Goal: Transaction & Acquisition: Purchase product/service

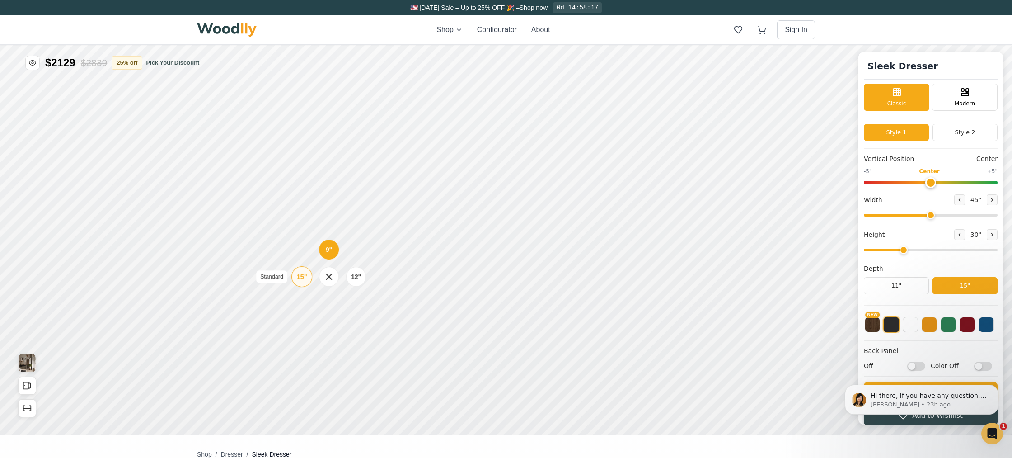
click at [302, 277] on div "15"" at bounding box center [301, 277] width 10 height 10
click at [362, 222] on div "12"" at bounding box center [361, 223] width 10 height 10
click at [361, 277] on div "12"" at bounding box center [365, 278] width 10 height 10
drag, startPoint x: 932, startPoint y: 216, endPoint x: 1012, endPoint y: 214, distance: 80.0
type input "72"
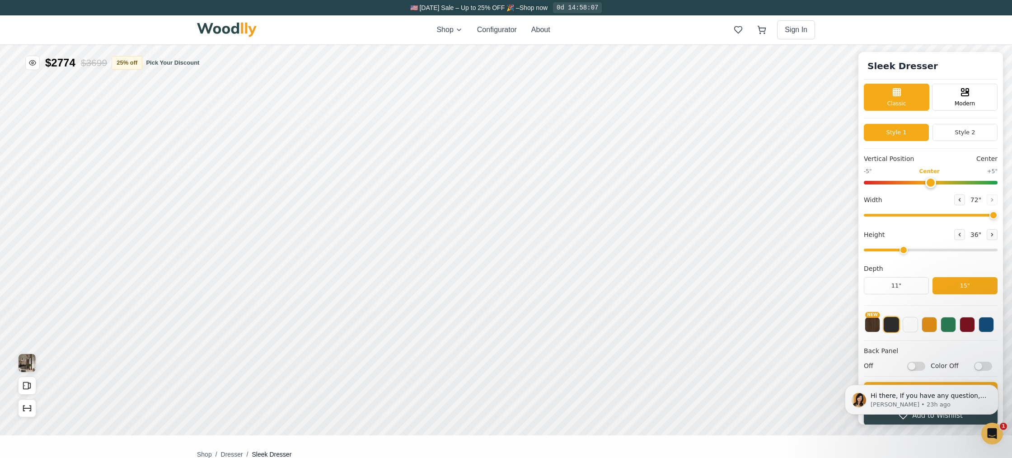
click at [998, 214] on input "range" at bounding box center [931, 215] width 134 height 3
click at [281, 205] on div "9"" at bounding box center [281, 202] width 7 height 10
click at [29, 408] on icon "Show Dimensions" at bounding box center [27, 408] width 10 height 10
click at [32, 357] on img "View Gallery" at bounding box center [27, 363] width 17 height 18
click at [874, 327] on button "NEW" at bounding box center [872, 323] width 15 height 15
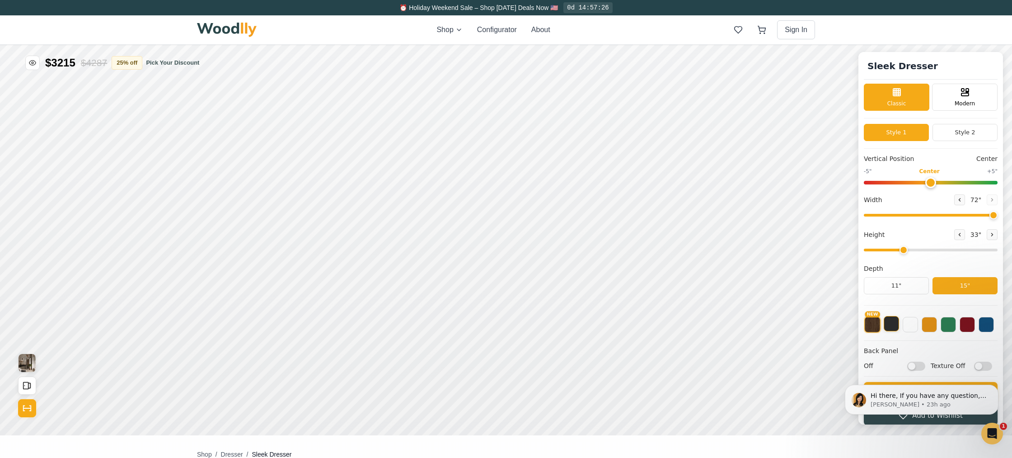
click at [892, 322] on button at bounding box center [891, 323] width 15 height 15
click at [874, 324] on button "NEW" at bounding box center [872, 323] width 15 height 15
click at [910, 327] on button at bounding box center [910, 323] width 15 height 15
click at [970, 324] on button at bounding box center [967, 323] width 15 height 15
click at [987, 325] on button at bounding box center [986, 323] width 15 height 15
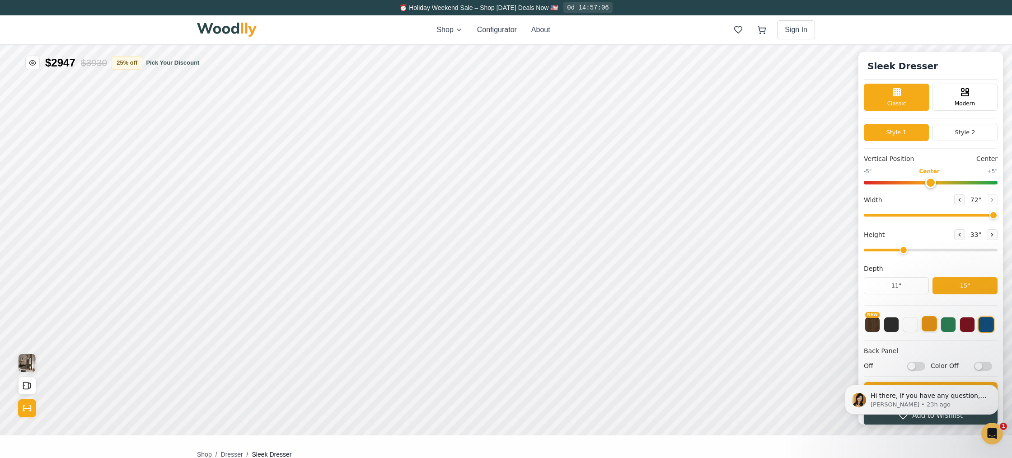
click at [930, 328] on button at bounding box center [929, 323] width 15 height 15
click at [905, 326] on button at bounding box center [910, 323] width 15 height 15
click at [892, 329] on button at bounding box center [891, 323] width 15 height 15
click at [916, 368] on html "Hi there, If you have any question, we are right here for you. 😊 [PERSON_NAME] …" at bounding box center [921, 400] width 181 height 68
click at [906, 366] on html "Hi there, If you have any question, we are right here for you. 😊 [PERSON_NAME] …" at bounding box center [921, 400] width 181 height 68
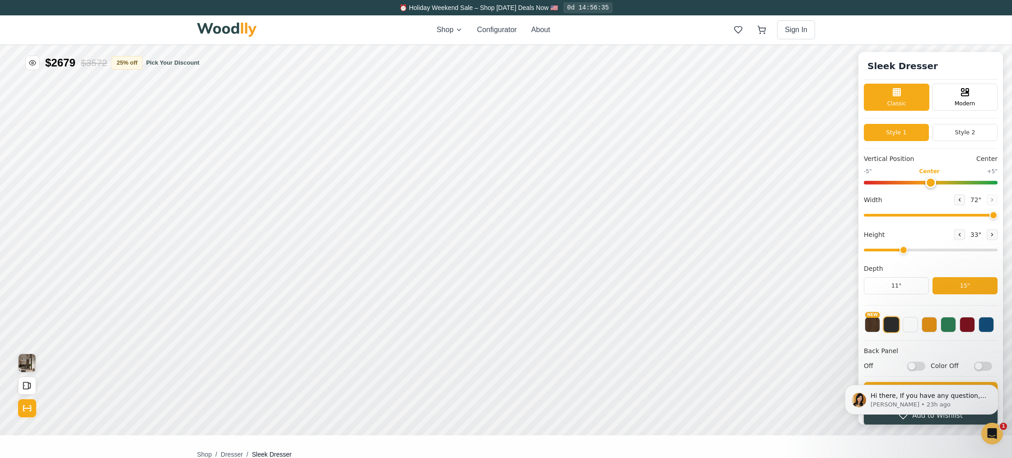
click at [914, 366] on html "Hi there, If you have any question, we are right here for you. 😊 [PERSON_NAME] …" at bounding box center [921, 400] width 181 height 68
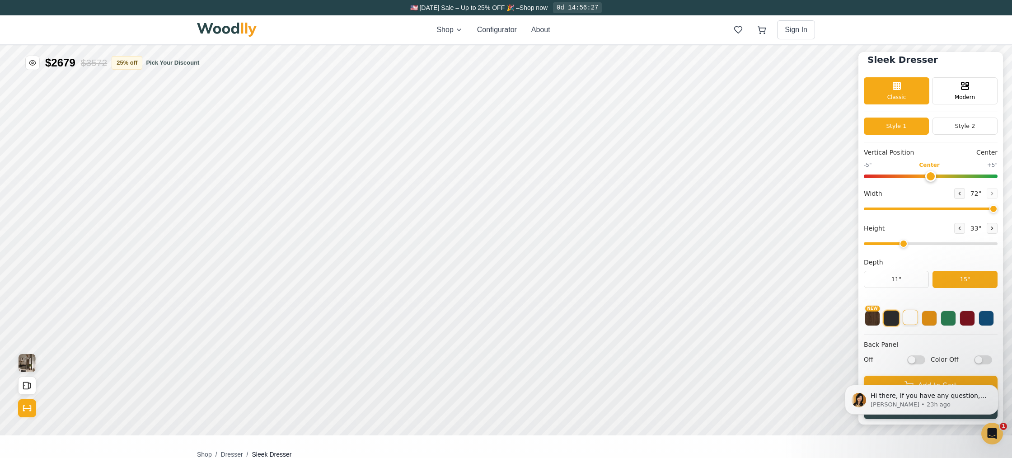
click at [910, 316] on button at bounding box center [910, 317] width 15 height 15
drag, startPoint x: 23, startPoint y: 410, endPoint x: 27, endPoint y: 404, distance: 7.1
click at [24, 408] on icon "Show Dimensions" at bounding box center [27, 408] width 10 height 10
click at [30, 402] on button "Show Dimensions" at bounding box center [27, 408] width 18 height 18
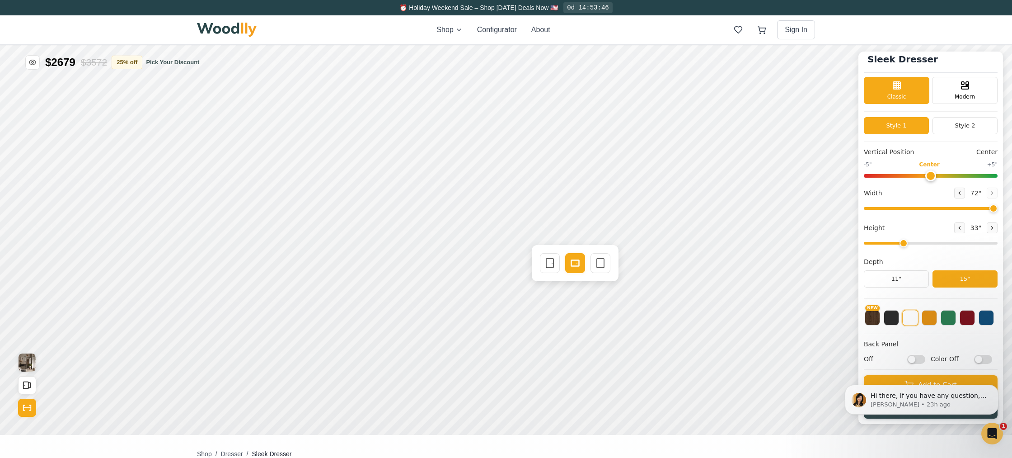
scroll to position [2, 0]
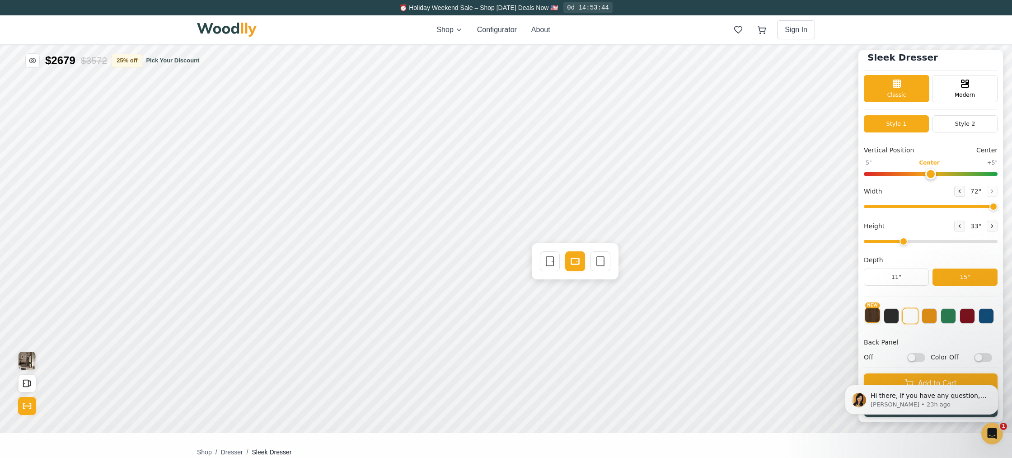
click at [870, 314] on button "NEW" at bounding box center [872, 314] width 15 height 15
click at [134, 62] on button "25 % off" at bounding box center [127, 60] width 31 height 14
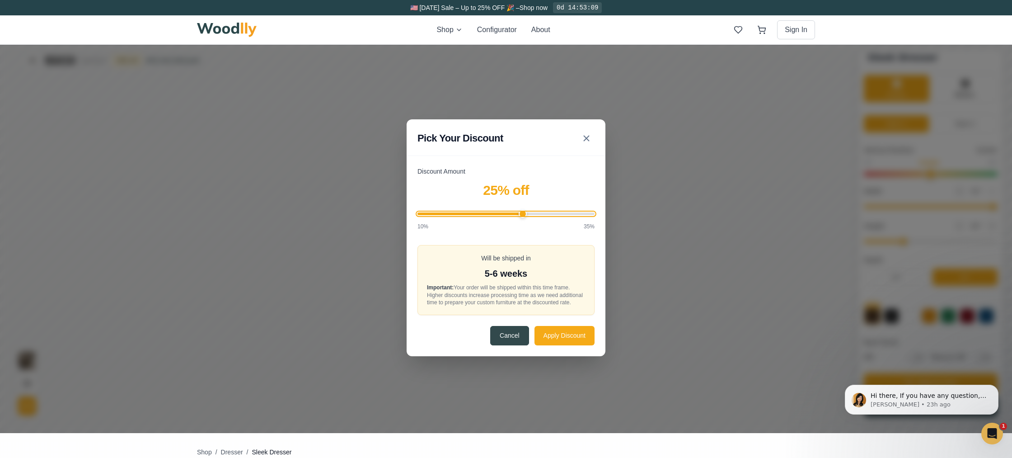
click at [525, 212] on input "Discount Amount" at bounding box center [506, 213] width 177 height 3
drag, startPoint x: 524, startPoint y: 213, endPoint x: 629, endPoint y: 219, distance: 105.9
type input "35"
click at [595, 215] on input "Discount Amount" at bounding box center [506, 213] width 177 height 3
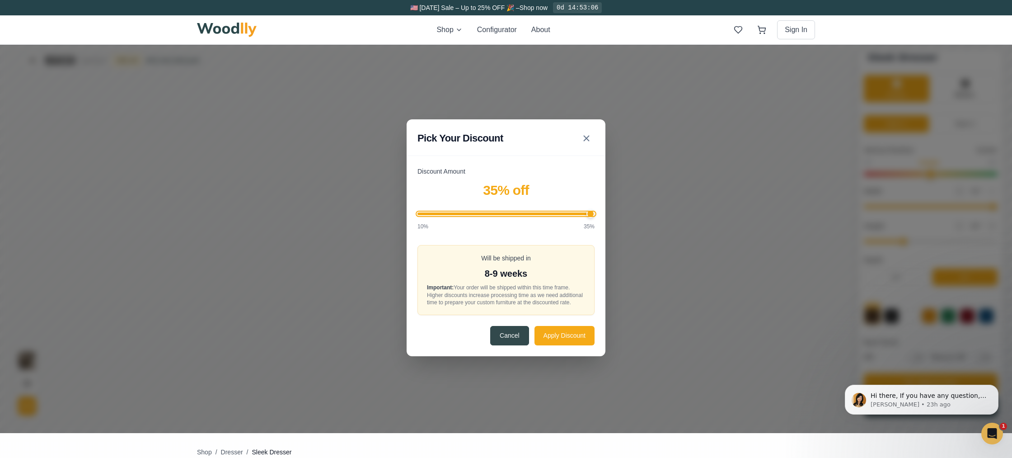
click at [587, 212] on input "Discount Amount" at bounding box center [506, 213] width 177 height 3
click at [550, 339] on button "Apply Discount" at bounding box center [565, 334] width 60 height 19
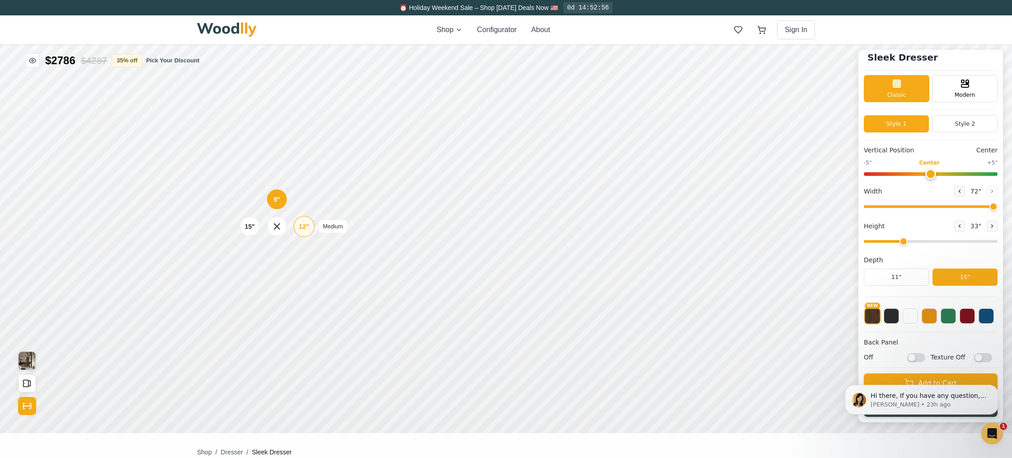
click at [305, 228] on div "12"" at bounding box center [304, 226] width 10 height 10
click at [277, 181] on icon at bounding box center [280, 182] width 11 height 11
click at [283, 186] on icon at bounding box center [280, 181] width 11 height 11
click at [277, 183] on icon at bounding box center [277, 180] width 11 height 11
click at [281, 181] on icon at bounding box center [277, 180] width 11 height 11
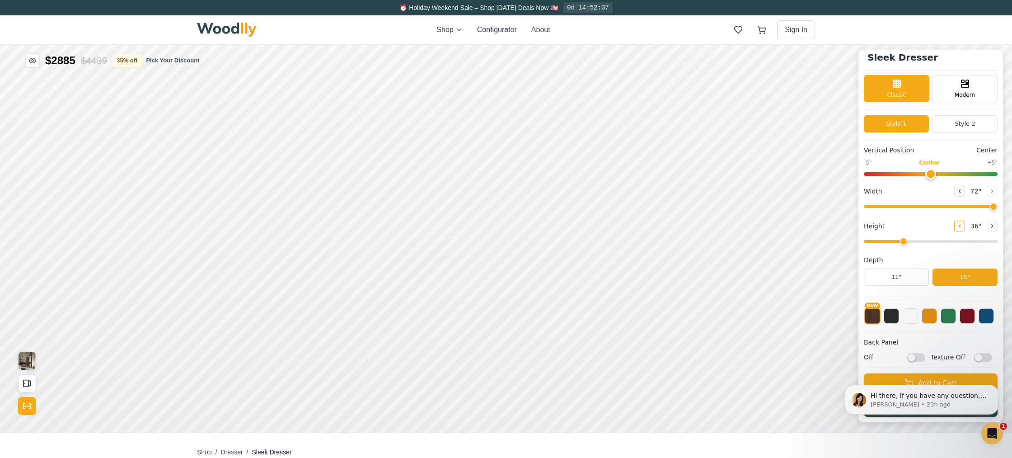
click at [958, 223] on icon at bounding box center [959, 225] width 5 height 5
click at [911, 316] on button at bounding box center [910, 314] width 15 height 15
click at [891, 317] on button at bounding box center [891, 314] width 15 height 15
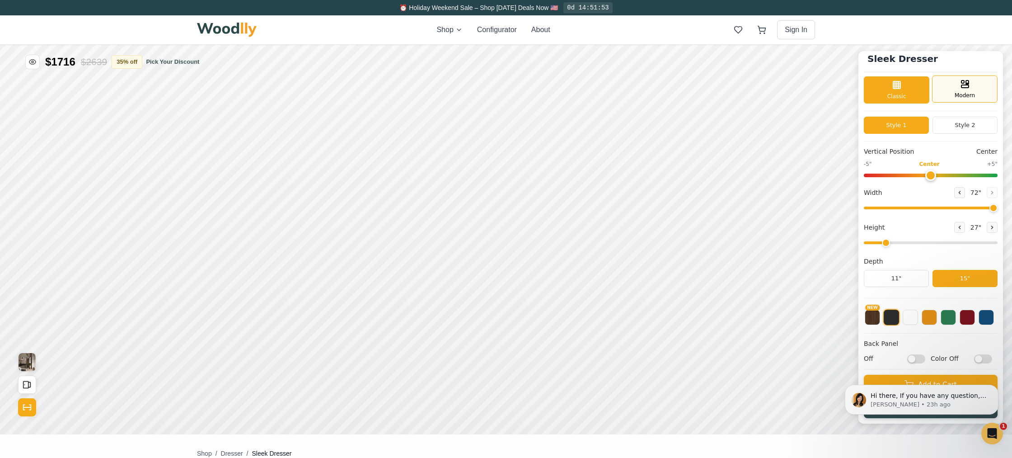
click at [960, 88] on icon at bounding box center [965, 84] width 11 height 11
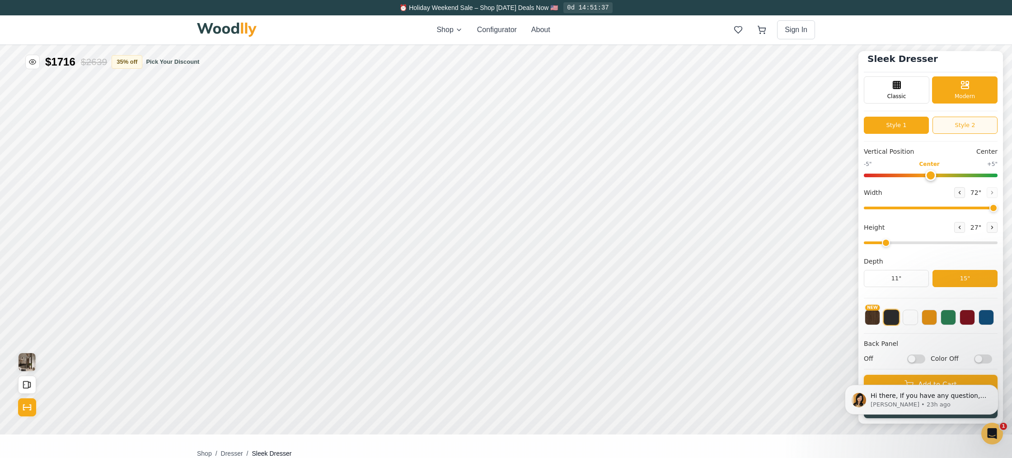
click at [952, 127] on button "Style 2" at bounding box center [965, 125] width 65 height 17
click at [895, 99] on div "Classic" at bounding box center [897, 88] width 66 height 27
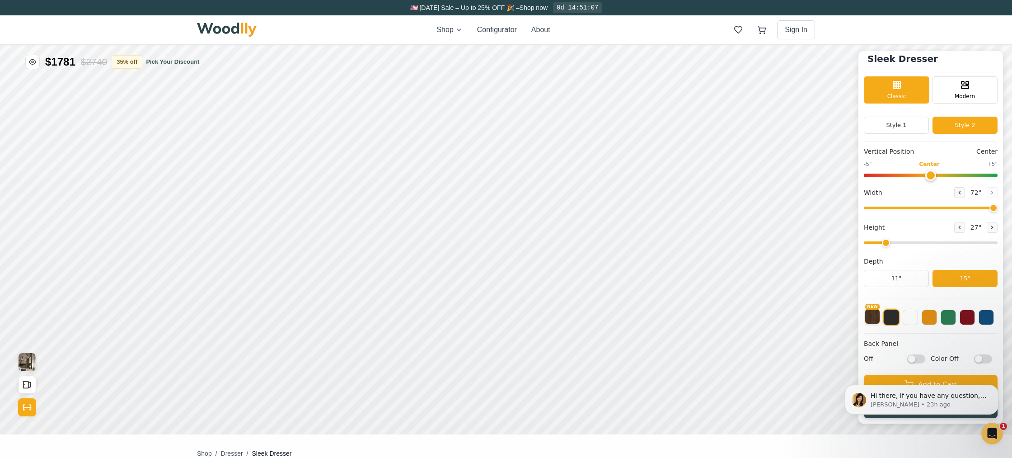
click at [869, 314] on button "NEW" at bounding box center [872, 316] width 15 height 15
click at [992, 227] on icon at bounding box center [992, 227] width 1 height 3
type input "3"
click at [910, 320] on button at bounding box center [910, 316] width 15 height 15
click at [283, 201] on div "9"" at bounding box center [281, 202] width 7 height 10
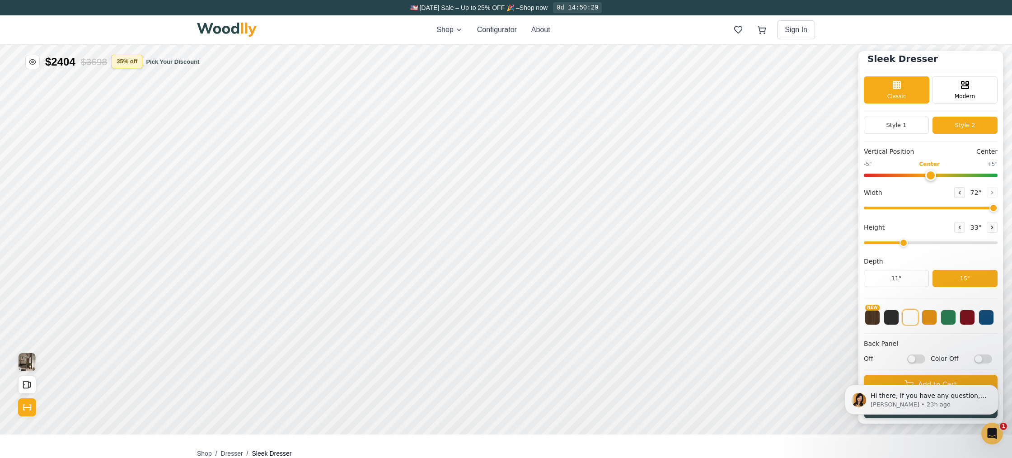
click at [136, 62] on button "35 % off" at bounding box center [127, 62] width 31 height 14
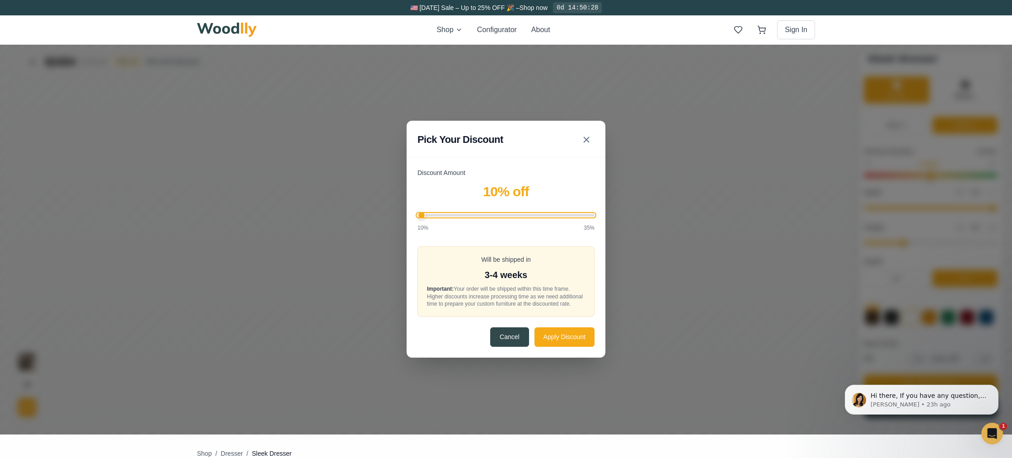
type input "10"
click at [422, 214] on input "Discount Amount" at bounding box center [506, 215] width 177 height 3
drag, startPoint x: 421, startPoint y: 211, endPoint x: 409, endPoint y: 213, distance: 12.0
click at [418, 214] on input "Discount Amount" at bounding box center [506, 215] width 177 height 3
click at [562, 344] on button "Apply Discount" at bounding box center [565, 336] width 60 height 19
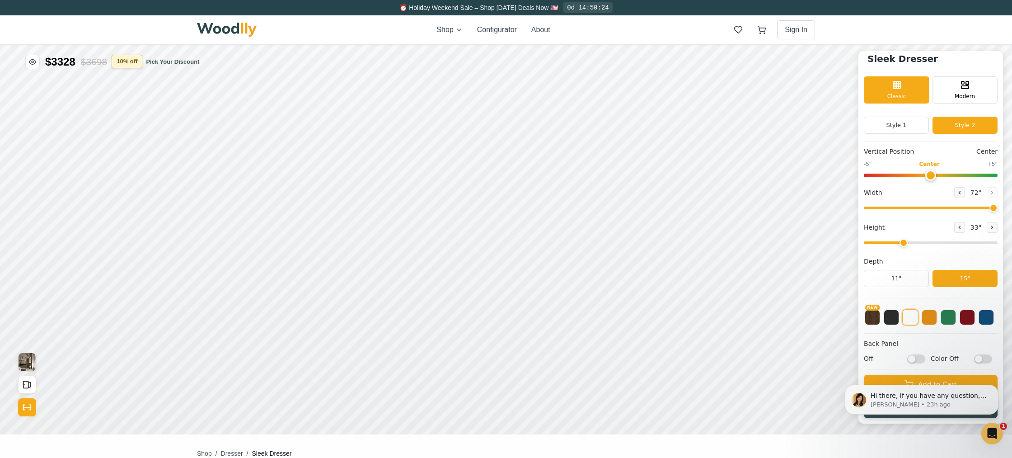
click at [141, 64] on button "10 % off" at bounding box center [127, 62] width 31 height 14
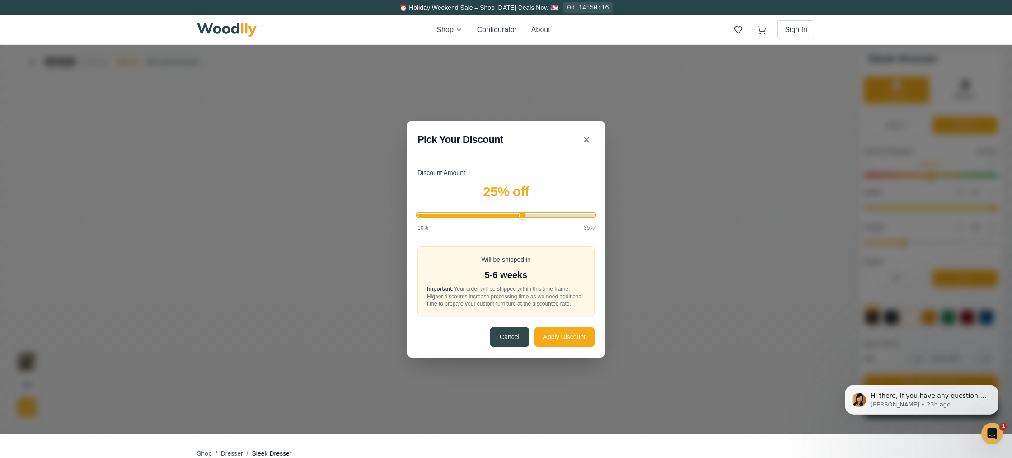
drag, startPoint x: 422, startPoint y: 213, endPoint x: 523, endPoint y: 219, distance: 101.4
type input "25"
click at [523, 216] on input "Discount Amount" at bounding box center [506, 215] width 177 height 3
click at [542, 344] on button "Apply Discount" at bounding box center [565, 336] width 60 height 19
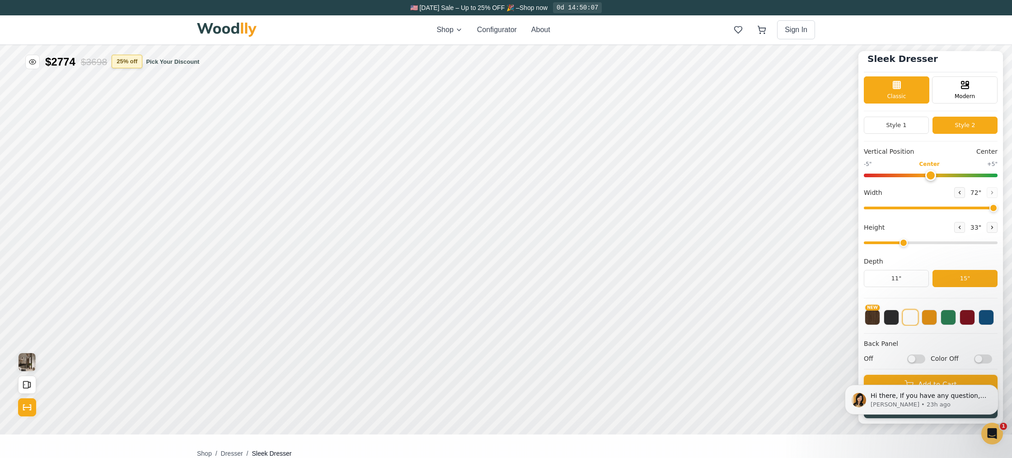
click at [130, 62] on button "25 % off" at bounding box center [127, 62] width 31 height 14
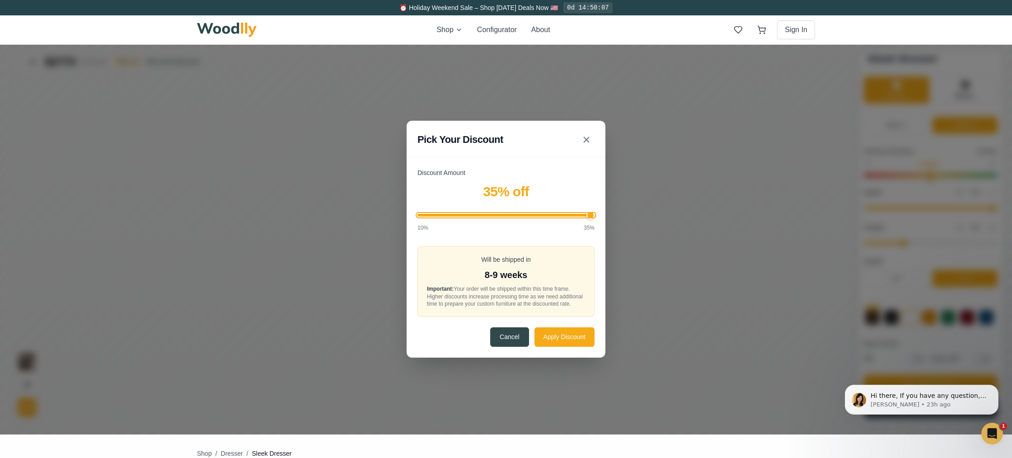
drag, startPoint x: 521, startPoint y: 212, endPoint x: 611, endPoint y: 221, distance: 90.8
type input "35"
click at [595, 216] on input "Discount Amount" at bounding box center [506, 215] width 177 height 3
click at [559, 343] on button "Apply Discount" at bounding box center [565, 336] width 60 height 19
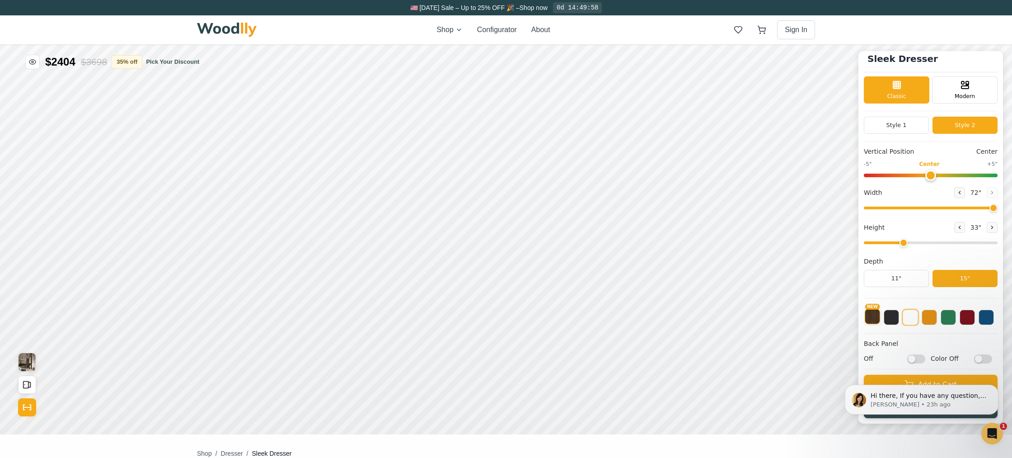
click at [873, 316] on button "NEW" at bounding box center [872, 316] width 15 height 15
click at [910, 318] on button at bounding box center [910, 316] width 15 height 15
click at [891, 319] on button at bounding box center [891, 316] width 15 height 15
click at [873, 319] on button "NEW" at bounding box center [872, 316] width 15 height 15
click at [914, 318] on button at bounding box center [910, 316] width 15 height 15
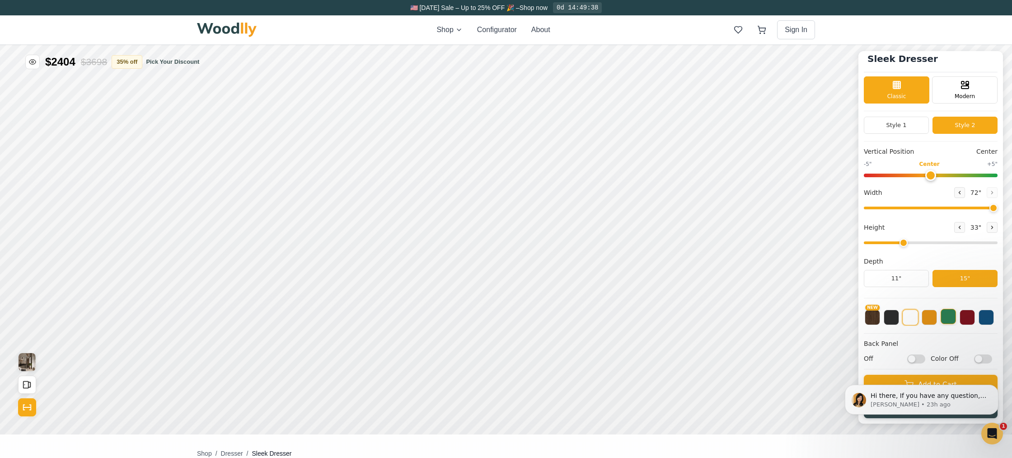
click at [946, 319] on button at bounding box center [948, 316] width 15 height 15
click at [912, 318] on button at bounding box center [910, 316] width 15 height 15
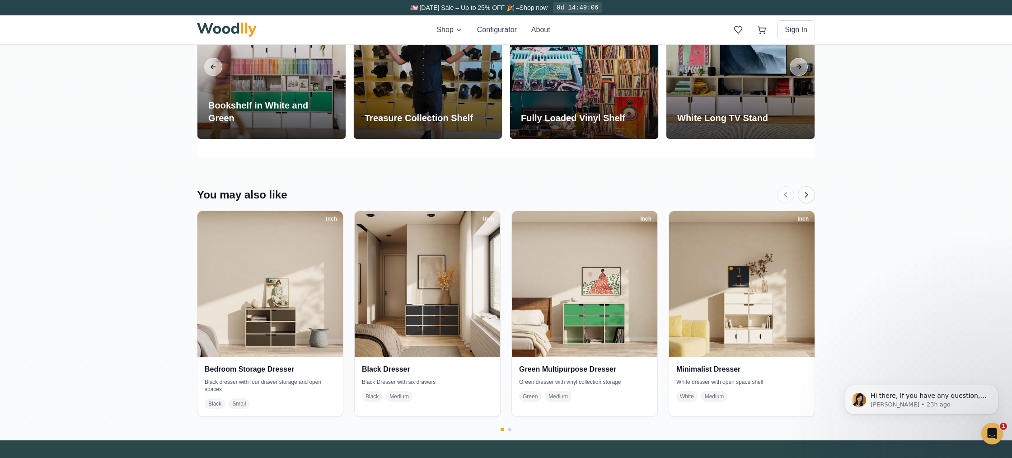
scroll to position [1854, 0]
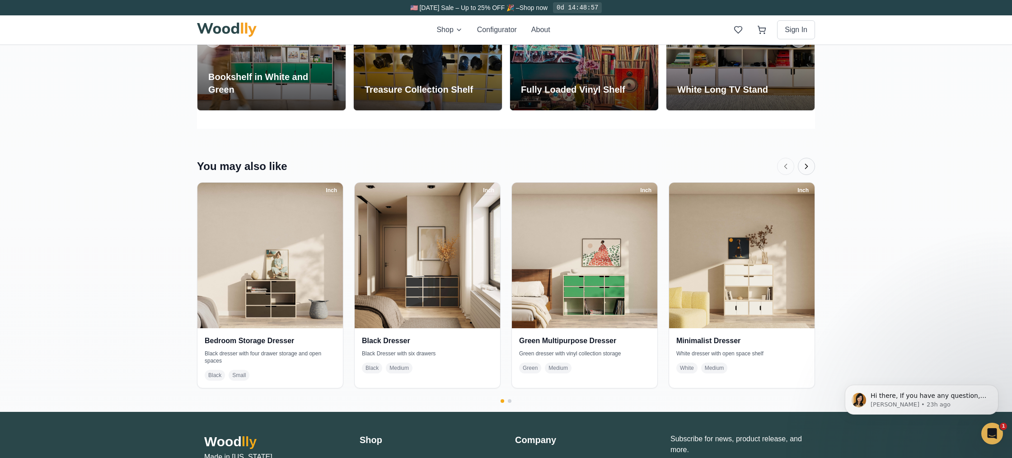
click at [806, 167] on icon "Next products" at bounding box center [807, 166] width 2 height 5
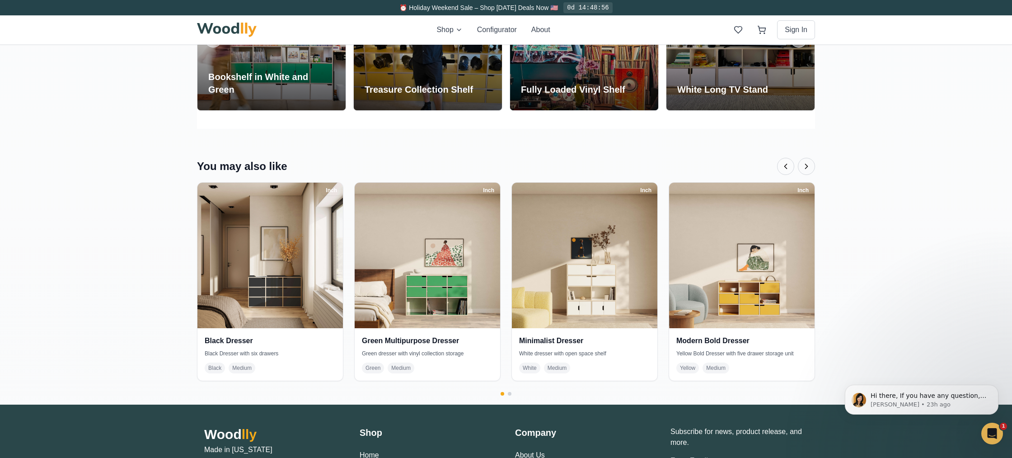
click at [807, 167] on icon "Next products" at bounding box center [807, 166] width 2 height 5
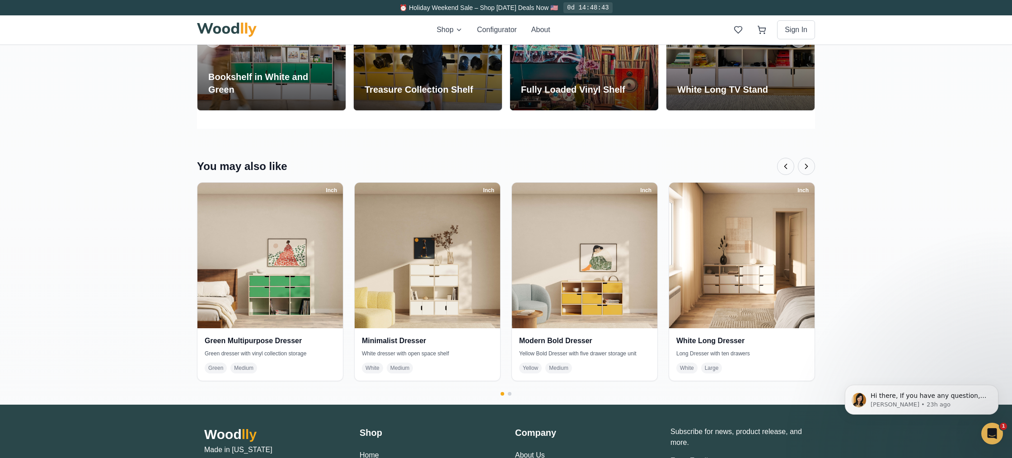
click at [807, 166] on icon "Next products" at bounding box center [807, 166] width 2 height 5
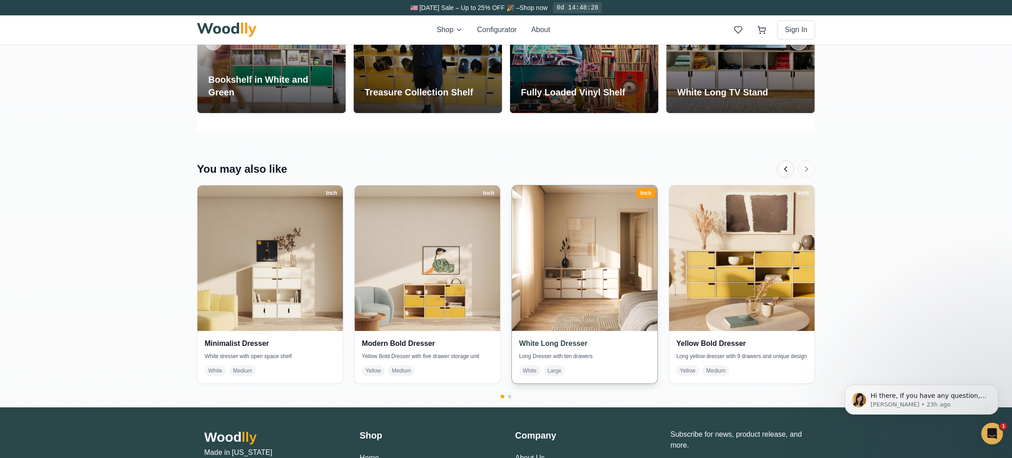
scroll to position [1853, 0]
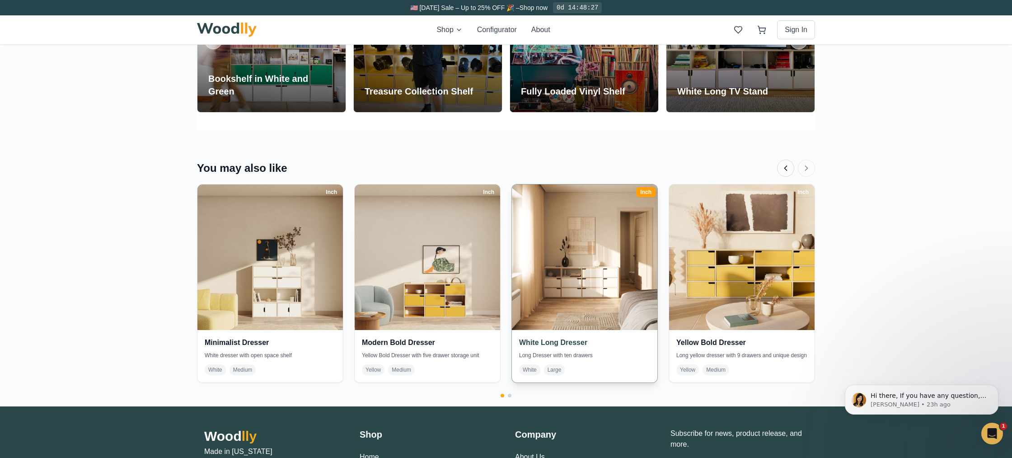
click at [575, 300] on img at bounding box center [584, 257] width 153 height 153
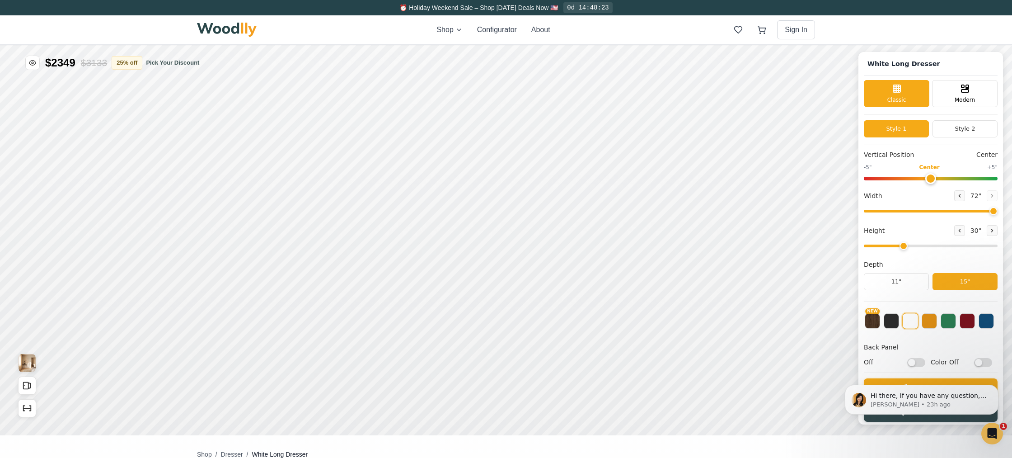
type input "72"
type input "3"
click at [273, 235] on div "9" 12" 15"" at bounding box center [273, 276] width 90 height 90
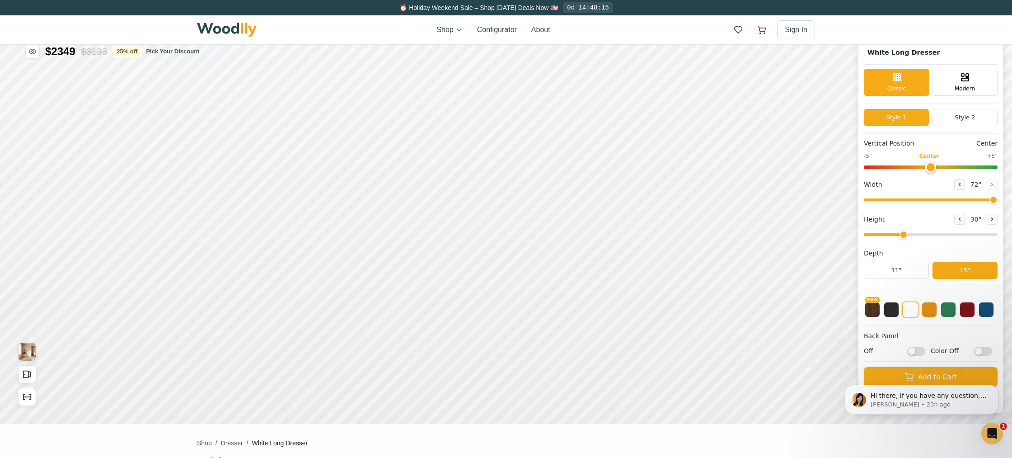
scroll to position [11, 0]
click at [268, 184] on div "9" 12" 15"" at bounding box center [271, 227] width 90 height 90
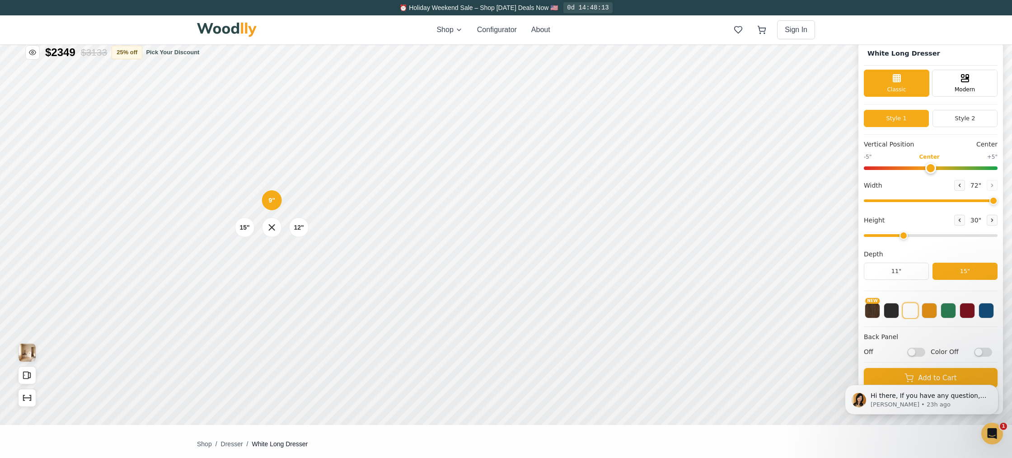
click at [275, 185] on div "9" 12" 15"" at bounding box center [272, 227] width 90 height 90
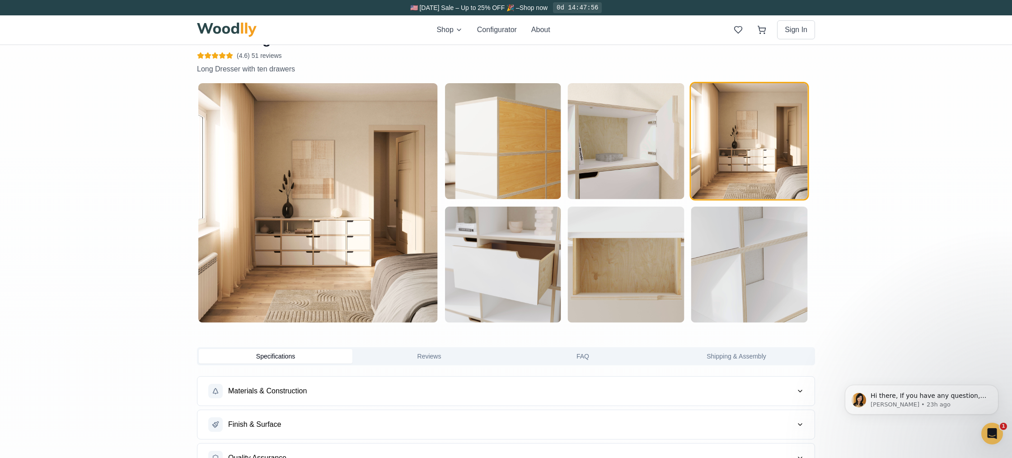
scroll to position [446, 0]
